Goal: Find contact information: Find contact information

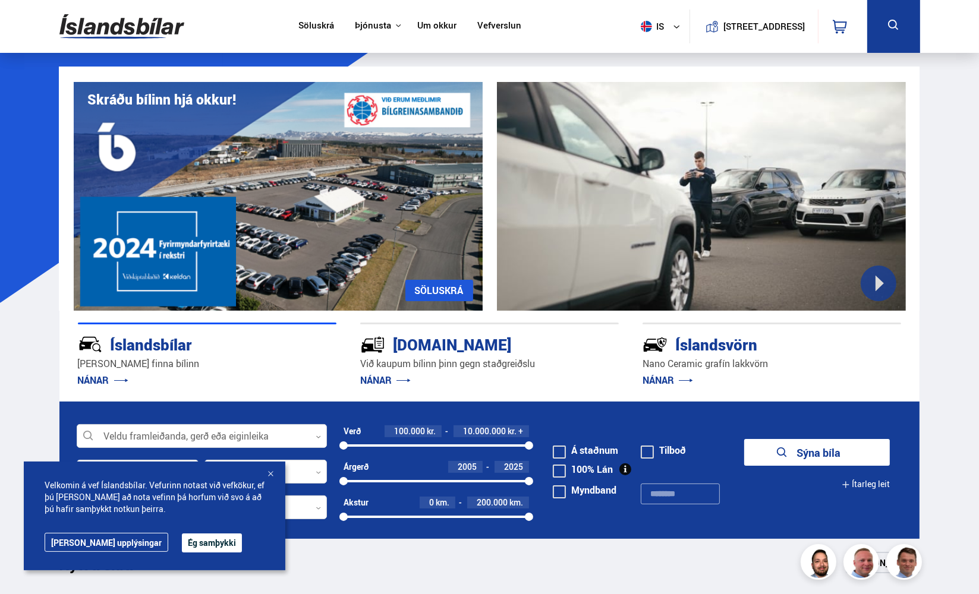
click at [182, 546] on button "Ég samþykki" at bounding box center [212, 543] width 60 height 19
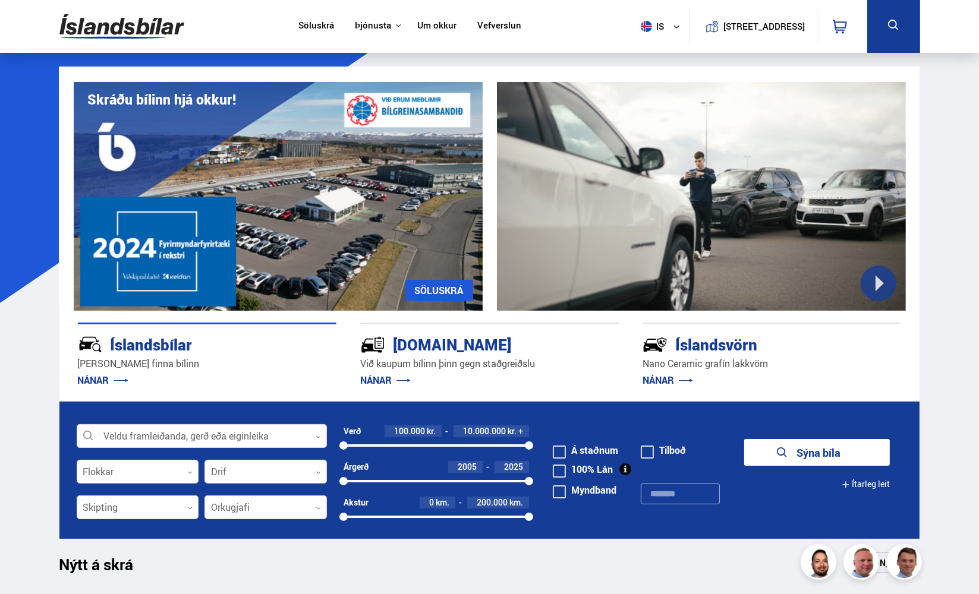
click at [433, 29] on link "Um okkur" at bounding box center [436, 26] width 39 height 12
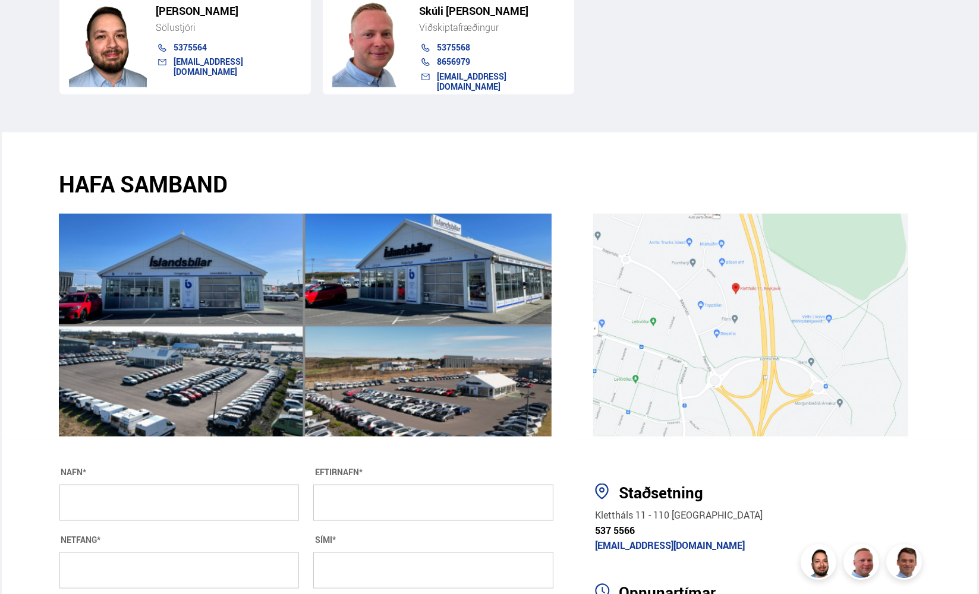
scroll to position [1902, 0]
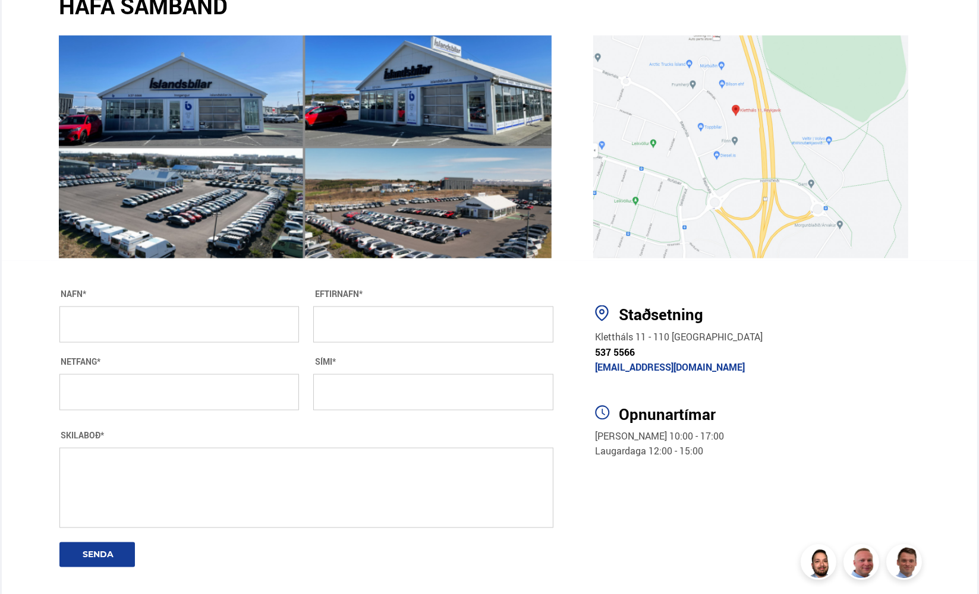
click at [620, 350] on span "537 5566" at bounding box center [615, 352] width 40 height 13
click at [818, 314] on div "Staðsetning" at bounding box center [769, 315] width 301 height 18
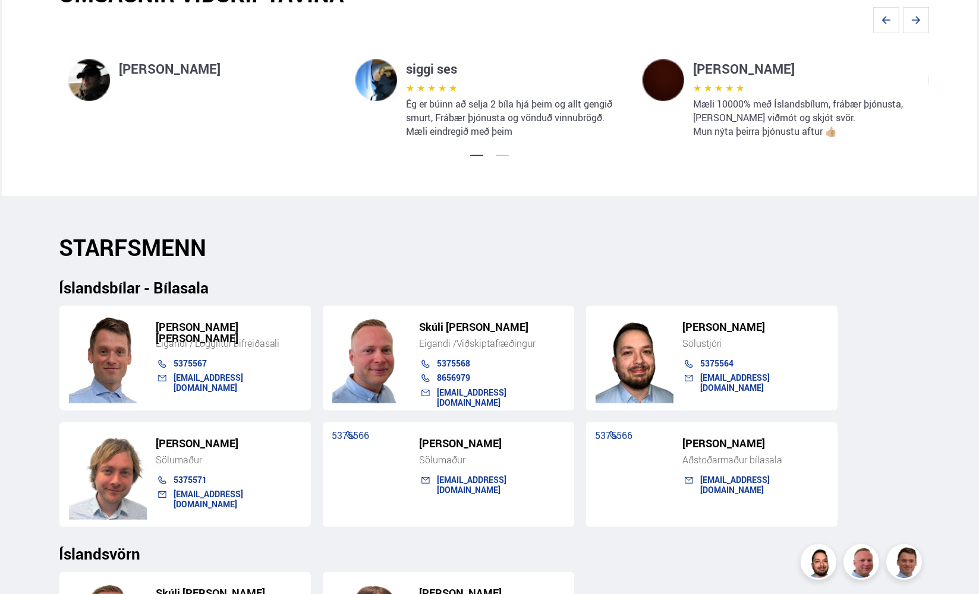
scroll to position [1011, 0]
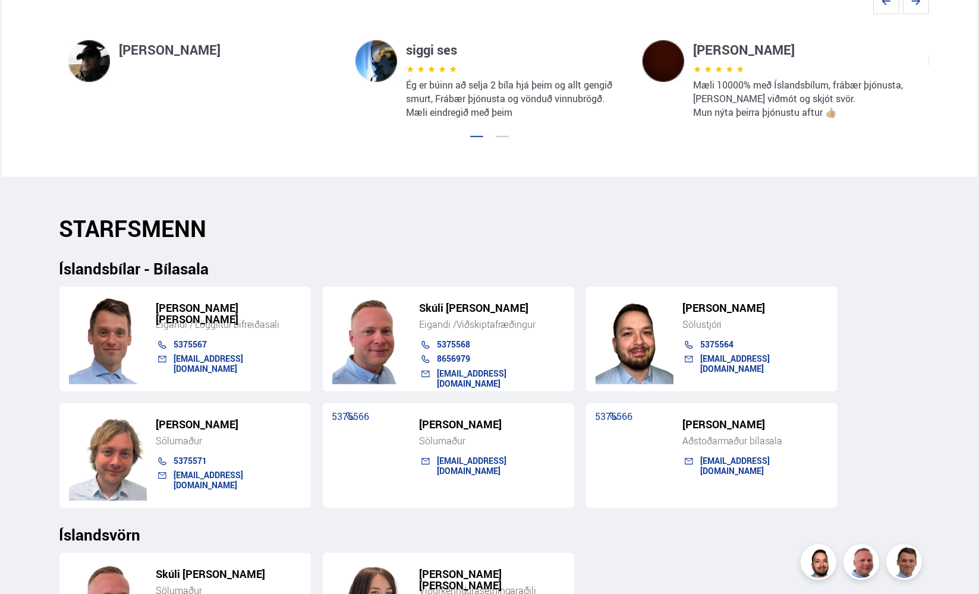
click at [188, 461] on link "5375571" at bounding box center [190, 460] width 33 height 11
click at [30, 410] on div "Söluskrá Þjónusta Íslandsbílar [DOMAIN_NAME] Íslandsvörn Leiðbeiningar Um okkur…" at bounding box center [489, 346] width 979 height 2714
click at [191, 348] on link "5375567" at bounding box center [190, 344] width 33 height 11
click at [15, 401] on div "Söluskrá Þjónusta Íslandsbílar [DOMAIN_NAME] Íslandsvörn Leiðbeiningar Um okkur…" at bounding box center [489, 346] width 979 height 2714
click at [721, 347] on link "5375564" at bounding box center [717, 344] width 33 height 11
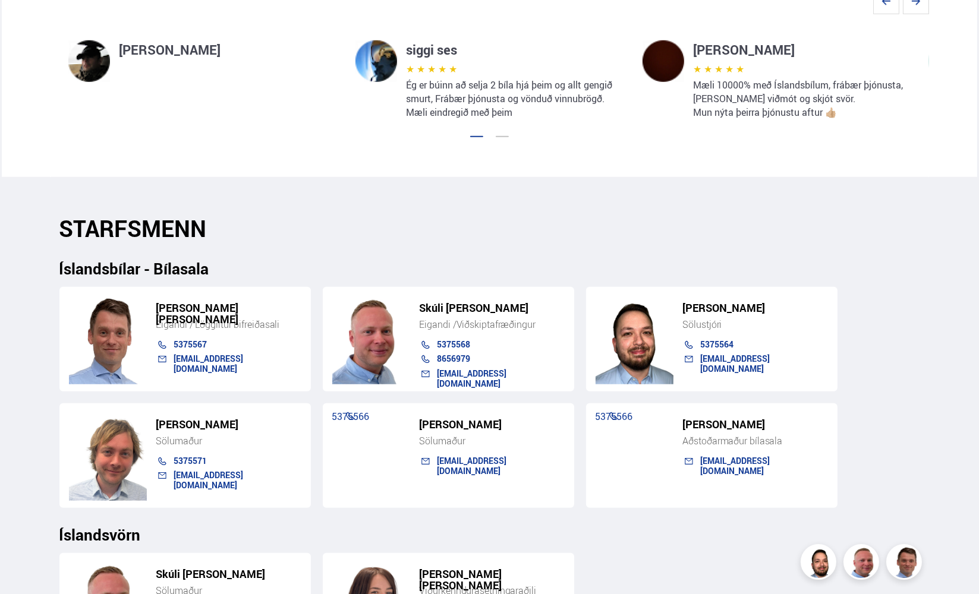
click at [18, 521] on div "Söluskrá Þjónusta Íslandsbílar [DOMAIN_NAME] Íslandsvörn Leiðbeiningar Um okkur…" at bounding box center [489, 346] width 979 height 2714
click at [559, 224] on h2 "STARFSMENN" at bounding box center [489, 228] width 861 height 27
drag, startPoint x: 594, startPoint y: 206, endPoint x: 684, endPoint y: 135, distance: 114.7
click at [594, 206] on section "STARFSMENN Íslandsbílar - Bílasala [PERSON_NAME] [PERSON_NAME] Eigandi / Löggil…" at bounding box center [490, 511] width 880 height 669
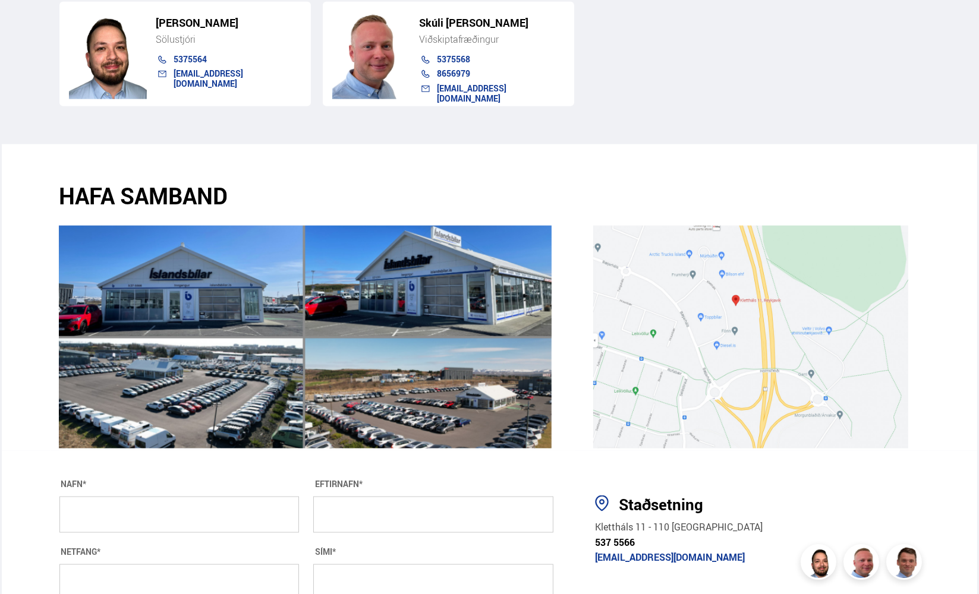
scroll to position [1843, 0]
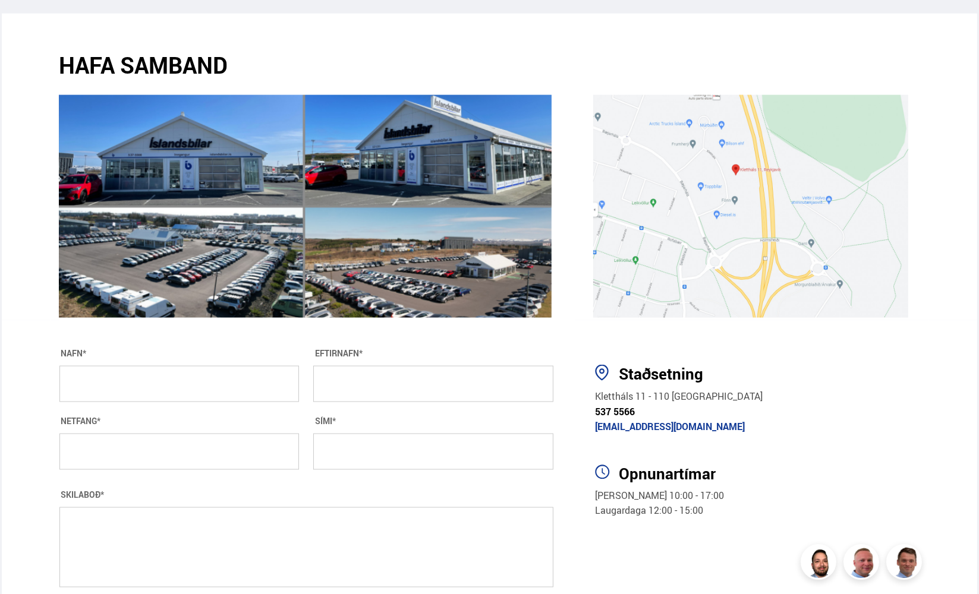
click at [620, 412] on span "537 5566" at bounding box center [615, 411] width 40 height 13
click at [50, 436] on section "HAFA SAMBAND NAFN* EFTIRNAFN* NETFANG* SÍMI* SKILABOÐ* SENDA" at bounding box center [314, 492] width 528 height 345
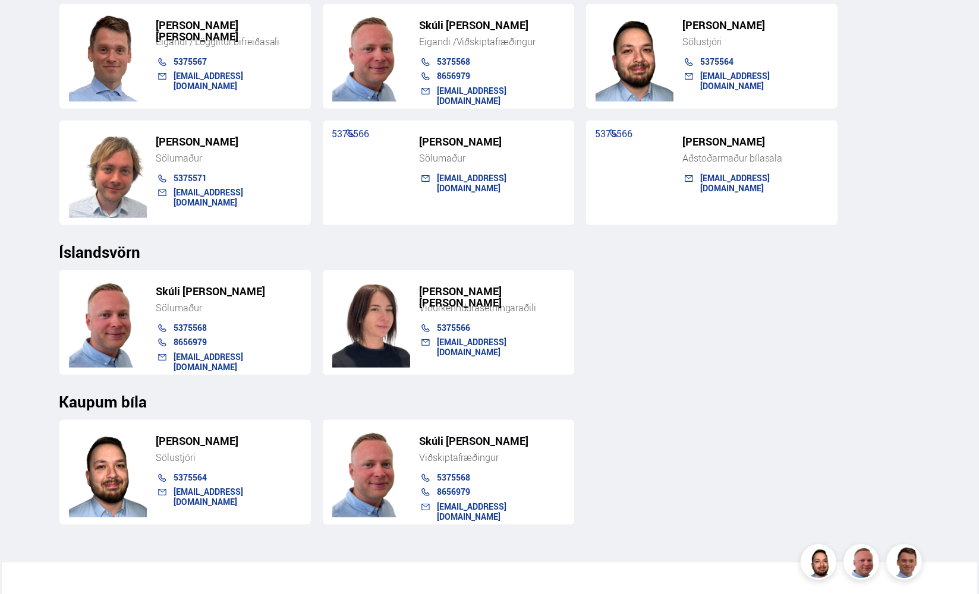
scroll to position [1248, 0]
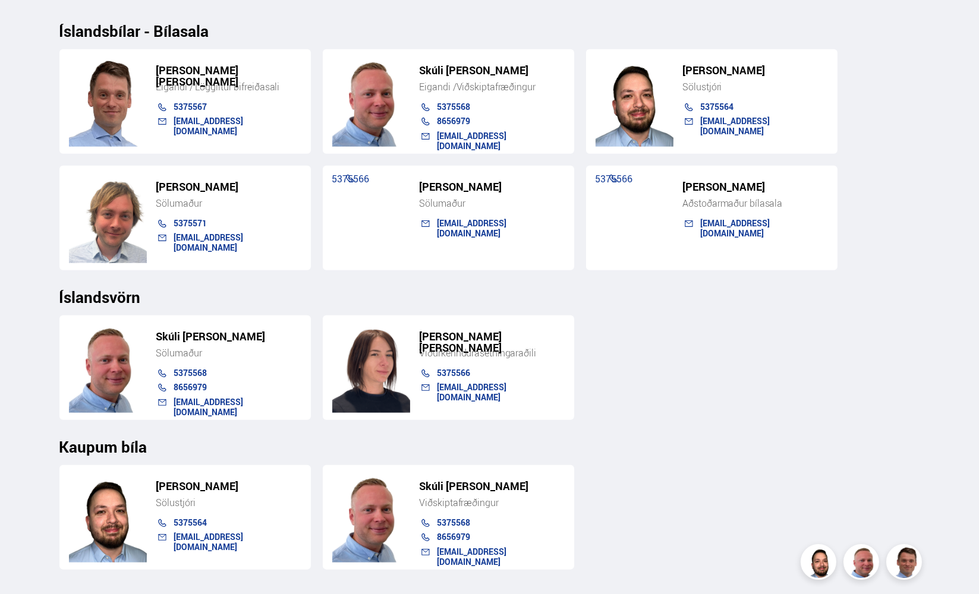
click at [196, 106] on link "5375567" at bounding box center [190, 106] width 33 height 11
click at [46, 292] on div "Söluskrá Þjónusta Íslandsbílar [DOMAIN_NAME] Íslandsvörn Leiðbeiningar Um okkur…" at bounding box center [489, 109] width 979 height 2714
click at [193, 224] on link "5375571" at bounding box center [190, 223] width 33 height 11
click at [11, 416] on div "Söluskrá Þjónusta Íslandsbílar [DOMAIN_NAME] Íslandsvörn Leiðbeiningar Um okkur…" at bounding box center [489, 109] width 979 height 2714
click at [685, 371] on div "[PERSON_NAME] Sölumaður 5375568 8656979 [EMAIL_ADDRESS][DOMAIN_NAME] [PERSON_NA…" at bounding box center [489, 363] width 861 height 114
